Goal: Transaction & Acquisition: Purchase product/service

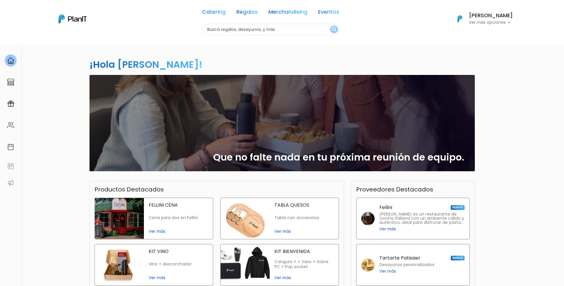
click at [501, 23] on p "Ver más opciones" at bounding box center [491, 23] width 44 height 4
click at [485, 35] on span "Mis Compras" at bounding box center [480, 35] width 31 height 7
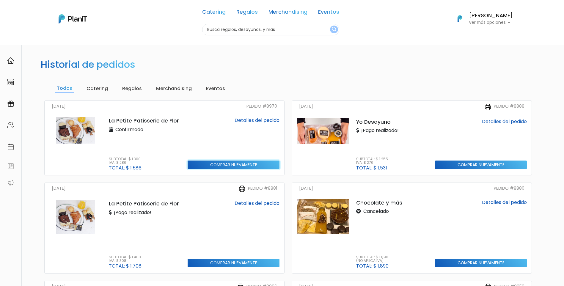
click at [224, 165] on input "Comprar nuevamente" at bounding box center [234, 165] width 92 height 9
click at [227, 165] on input "Comprar nuevamente" at bounding box center [234, 165] width 92 height 9
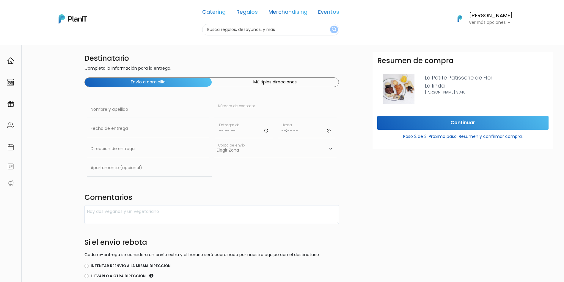
click at [278, 104] on input "text" at bounding box center [275, 109] width 123 height 17
paste input "O99 286 383"
type input "O99 286 383"
click at [175, 107] on input "text" at bounding box center [148, 109] width 123 height 17
type input "Hugo Ocampo"
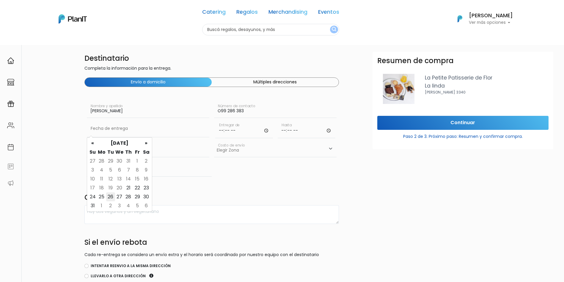
click at [111, 198] on td "26" at bounding box center [110, 196] width 9 height 9
type input "26/08/2025"
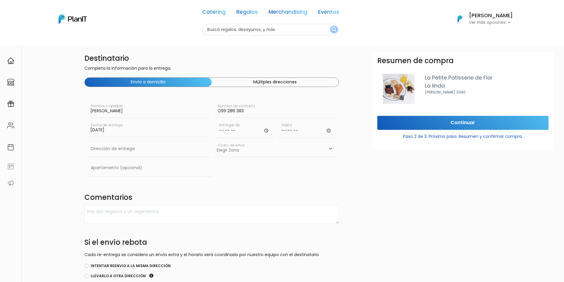
click at [237, 129] on input "time" at bounding box center [244, 129] width 58 height 18
click at [267, 129] on input "time" at bounding box center [244, 129] width 58 height 18
type input "08:00"
click at [301, 130] on input "time" at bounding box center [307, 129] width 58 height 18
click at [324, 130] on input "time" at bounding box center [307, 129] width 58 height 18
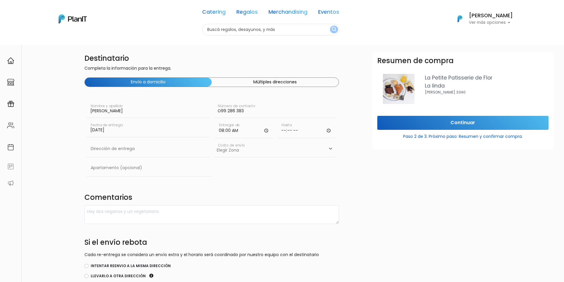
click at [333, 130] on input "time" at bounding box center [307, 129] width 58 height 18
click at [296, 131] on input "time" at bounding box center [307, 129] width 58 height 18
click at [323, 131] on input "time" at bounding box center [307, 129] width 58 height 18
click at [330, 131] on input "time" at bounding box center [307, 129] width 58 height 18
type input "09:45"
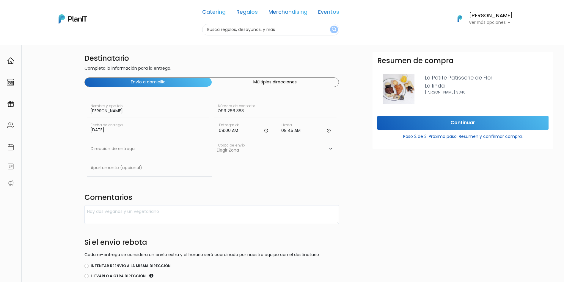
click at [383, 182] on div "Resumen de compra La Petite Patisserie de Flor La linda José Marti 3340 Continu…" at bounding box center [463, 193] width 188 height 282
click at [314, 148] on select "Elegir Zona Zona américa- $600 Montevideo- $250" at bounding box center [275, 148] width 123 height 17
select select "10"
click at [214, 140] on select "Elegir Zona Zona américa- $600 Montevideo- $250" at bounding box center [275, 148] width 123 height 17
click at [123, 151] on input "text" at bounding box center [148, 148] width 123 height 17
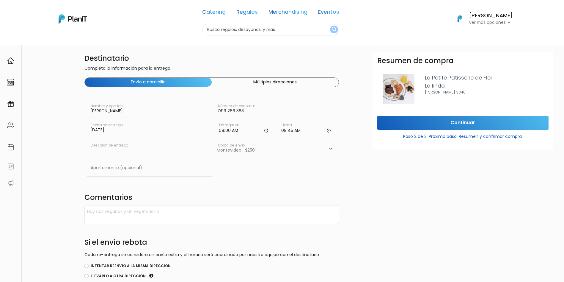
click at [156, 147] on input "text" at bounding box center [148, 148] width 123 height 17
paste input "Abayuba 2821, apto 101"
type input "Abayuba 2821, apto 101"
drag, startPoint x: 306, startPoint y: 191, endPoint x: 286, endPoint y: 188, distance: 20.7
click at [306, 191] on div "Destinatario Completa la información para la entrega. Envío a domicilio Múltipl…" at bounding box center [212, 202] width 262 height 300
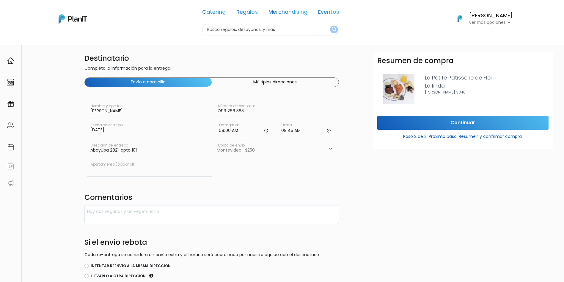
click at [123, 169] on input "text" at bounding box center [149, 167] width 125 height 17
type input "101"
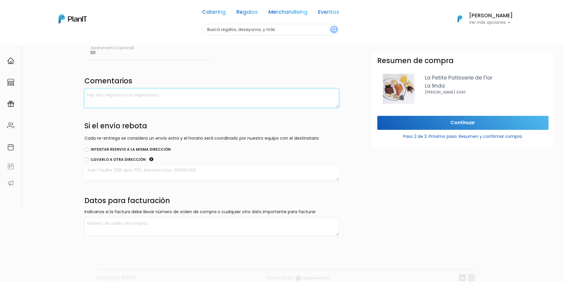
scroll to position [119, 0]
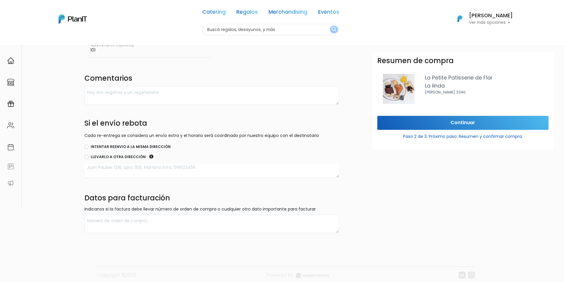
click at [116, 145] on label "Intentar reenvio a la misma dirección" at bounding box center [131, 146] width 80 height 5
click at [89, 145] on input "Intentar reenvio a la misma dirección" at bounding box center [86, 147] width 4 height 4
radio input "true"
click at [131, 171] on textarea at bounding box center [211, 171] width 255 height 14
click at [152, 227] on textarea at bounding box center [211, 223] width 255 height 19
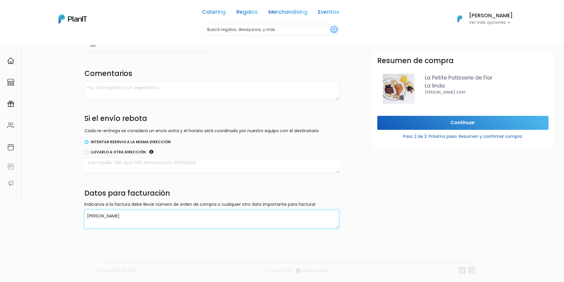
scroll to position [125, 0]
type textarea "Hugo Ocampo"
click at [482, 118] on input "Continuar" at bounding box center [462, 123] width 171 height 14
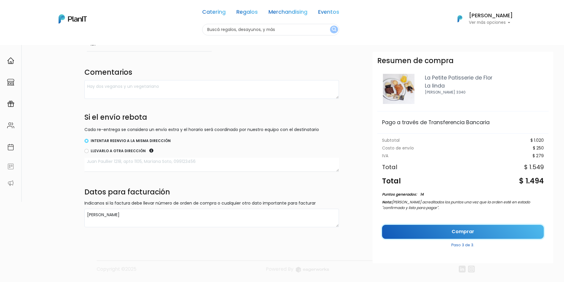
click at [474, 231] on link "Comprar" at bounding box center [463, 232] width 162 height 14
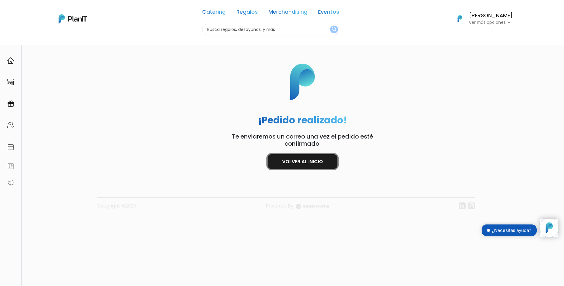
click at [297, 166] on link "Volver al inicio" at bounding box center [303, 161] width 70 height 15
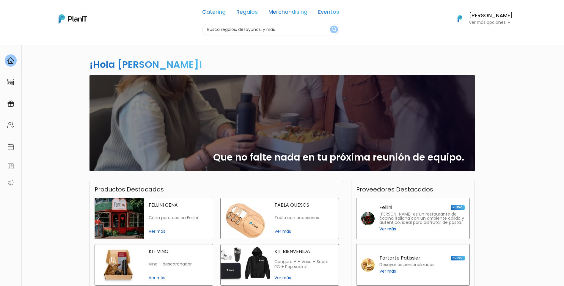
drag, startPoint x: 521, startPoint y: 17, endPoint x: 508, endPoint y: 16, distance: 13.4
click at [514, 16] on nav "Catering Regalos Merchandising Eventos Catering Regalos Merchandising Eventos C…" at bounding box center [282, 22] width 564 height 45
click at [503, 17] on h6 "[PERSON_NAME]" at bounding box center [491, 15] width 44 height 5
click at [489, 33] on span "Mis Compras" at bounding box center [480, 35] width 31 height 7
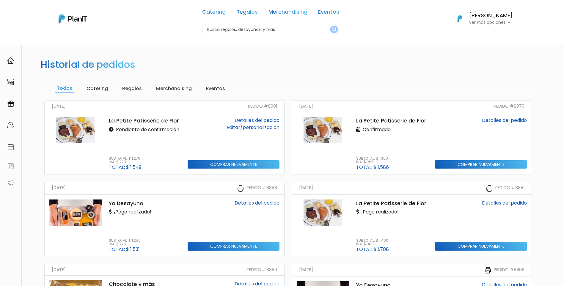
click at [256, 120] on link "Detalles del pedido" at bounding box center [257, 120] width 45 height 7
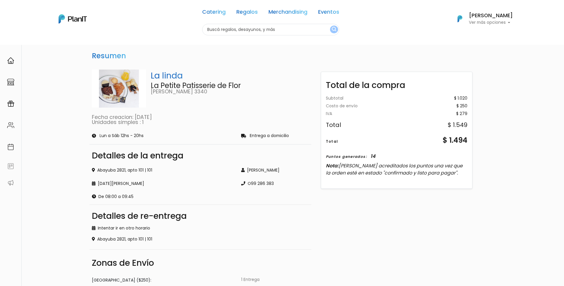
click at [555, 104] on div "Resumen La linda La Petite Patisserie [PERSON_NAME] [PERSON_NAME] 3340 Fecha cr…" at bounding box center [282, 187] width 564 height 284
click at [448, 110] on div "Subtotal $ 1.020 Costo de envío $ 250 Gift card - 0 Gift card - 0 IVA $ 279 Tot…" at bounding box center [397, 115] width 142 height 39
click at [486, 16] on h6 "[PERSON_NAME]" at bounding box center [491, 15] width 44 height 5
click at [492, 33] on span "Mis Compras" at bounding box center [480, 35] width 31 height 7
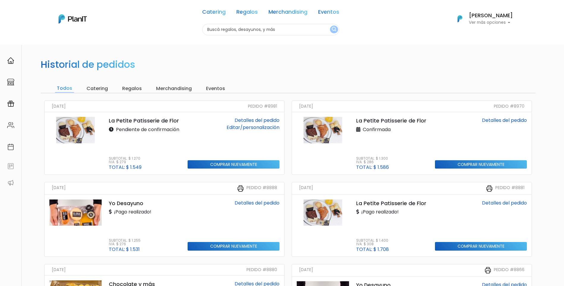
click at [262, 128] on link "Editar/personalización" at bounding box center [253, 127] width 53 height 7
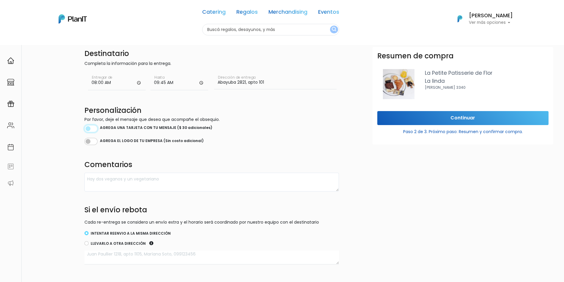
click at [95, 126] on input "checkbox" at bounding box center [90, 128] width 13 height 7
checkbox input "true"
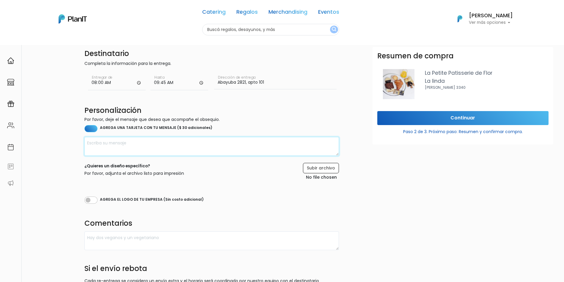
click at [104, 143] on textarea at bounding box center [211, 146] width 255 height 19
click at [88, 144] on textarea "Muy feliz cumple, Hugo!" at bounding box center [211, 146] width 255 height 19
click at [156, 141] on textarea "¡Muy feliz cumple, Hugo!" at bounding box center [211, 146] width 255 height 19
type textarea "¡Muy feliz cumple, Hugo! Esperamos que hayas disfrutado tu día. Saludos, de tod…"
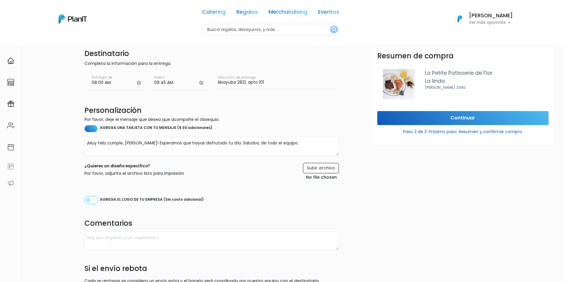
click at [95, 200] on input "checkbox" at bounding box center [90, 199] width 13 height 7
checkbox input "true"
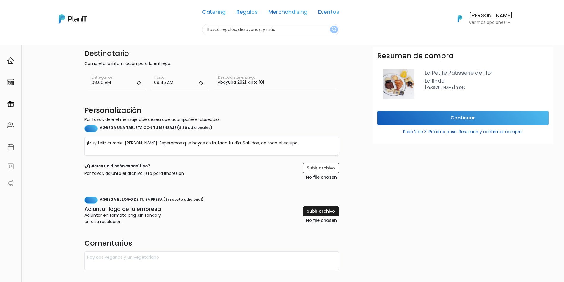
click at [321, 211] on input "file" at bounding box center [307, 215] width 64 height 18
type input "C:\fakepath\Logo principal F1RST.png"
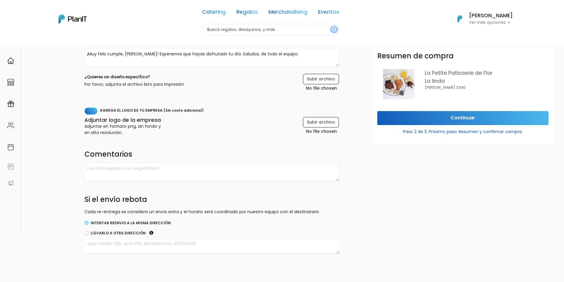
scroll to position [117, 0]
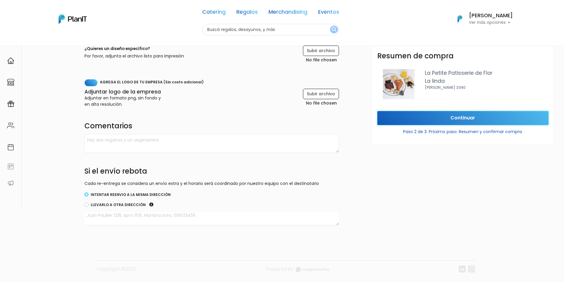
click at [458, 120] on input "Continuar" at bounding box center [462, 118] width 171 height 14
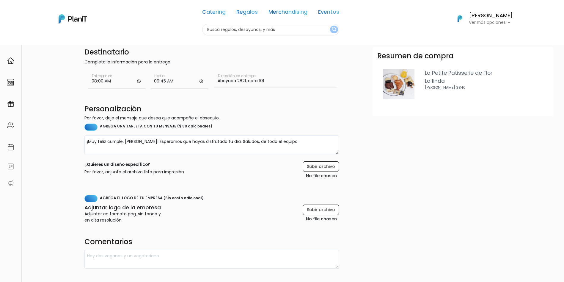
scroll to position [0, 0]
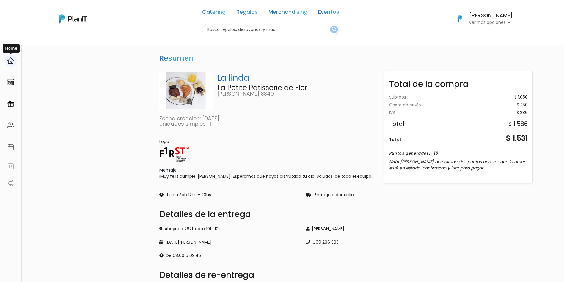
click at [13, 62] on img at bounding box center [10, 60] width 7 height 7
